Goal: Information Seeking & Learning: Learn about a topic

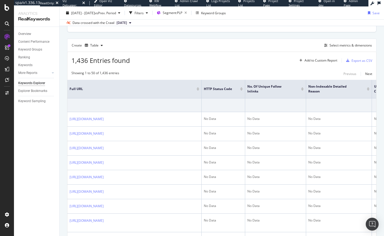
scroll to position [134, 0]
click at [342, 43] on div "Select metrics & dimensions" at bounding box center [347, 46] width 50 height 6
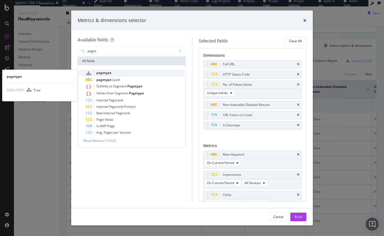
type input "paget"
click at [109, 72] on span "pagetype" at bounding box center [103, 72] width 15 height 5
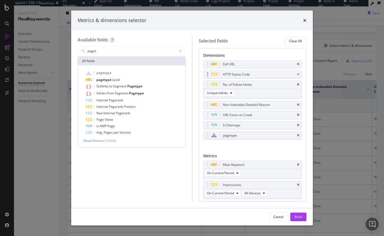
click at [297, 74] on icon "times" at bounding box center [298, 74] width 2 height 3
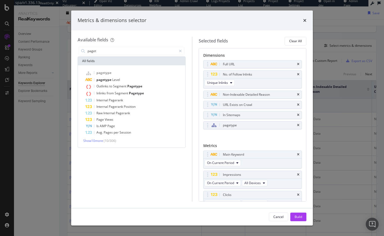
click at [297, 74] on icon "times" at bounding box center [298, 74] width 2 height 3
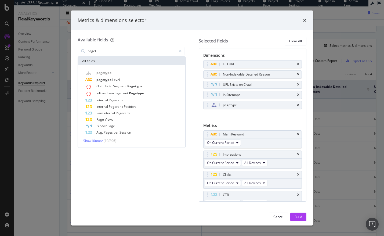
click at [297, 74] on icon "times" at bounding box center [298, 74] width 2 height 3
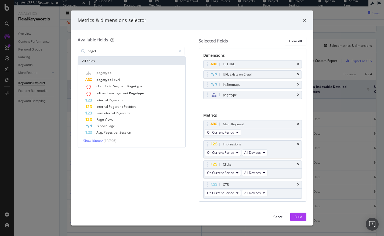
click at [297, 74] on icon "times" at bounding box center [298, 74] width 2 height 3
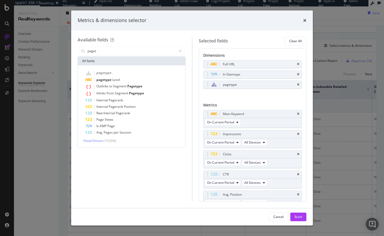
click at [297, 74] on icon "times" at bounding box center [298, 74] width 2 height 3
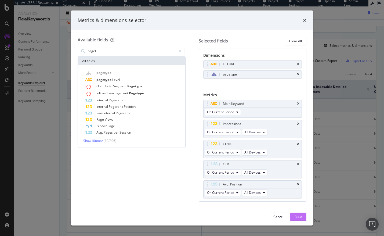
click at [295, 215] on div "Build" at bounding box center [298, 216] width 8 height 5
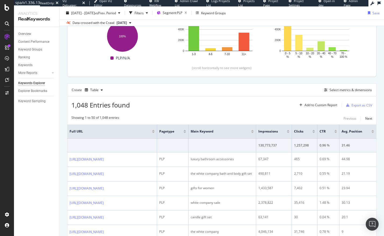
click at [315, 132] on div at bounding box center [313, 131] width 3 height 1
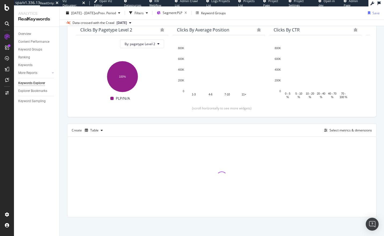
scroll to position [50, 0]
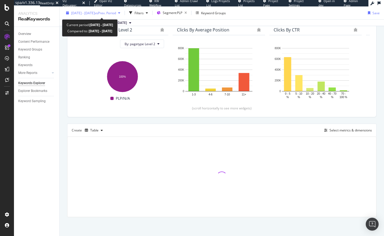
click at [94, 11] on span "[DATE] - [DATE]" at bounding box center [83, 12] width 24 height 5
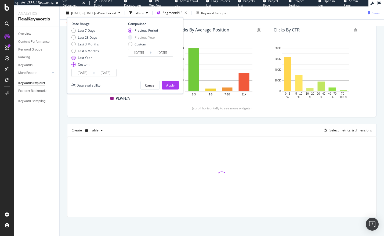
click at [85, 58] on div "Last Year" at bounding box center [85, 57] width 14 height 5
type input "[DATE]"
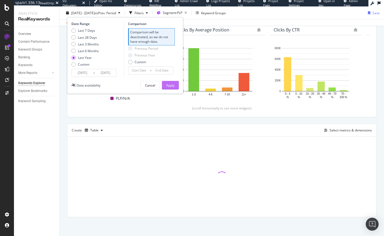
click at [167, 83] on div "Apply" at bounding box center [170, 85] width 8 height 5
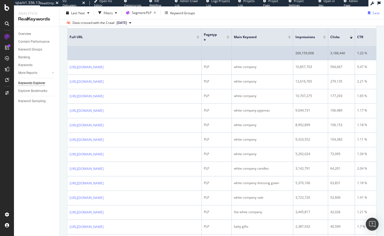
scroll to position [189, 0]
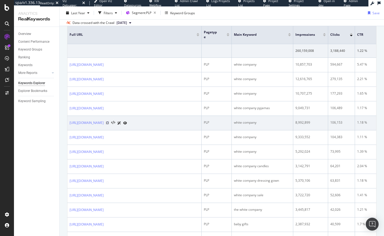
click at [109, 124] on icon at bounding box center [107, 122] width 3 height 3
